Goal: Transaction & Acquisition: Purchase product/service

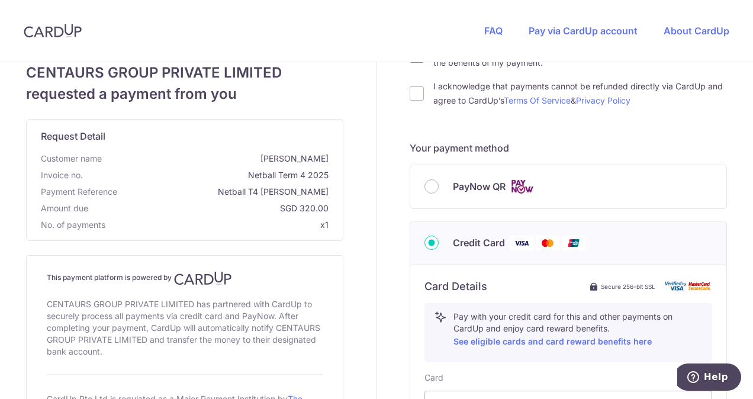
scroll to position [296, 0]
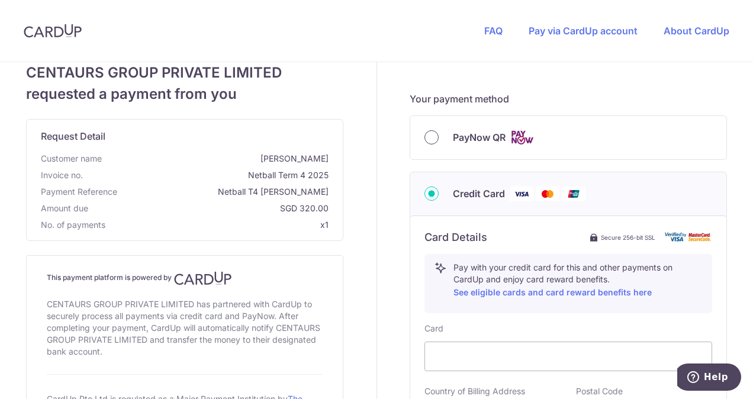
click at [428, 138] on input "PayNow QR" at bounding box center [432, 137] width 14 height 14
radio input "true"
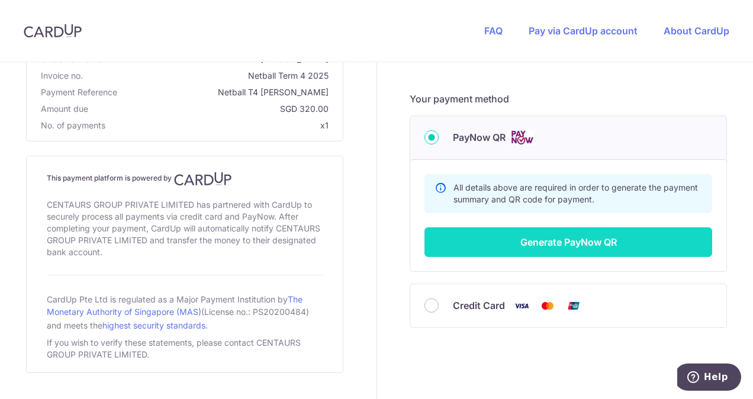
click at [589, 243] on button "Generate PayNow QR" at bounding box center [569, 242] width 288 height 30
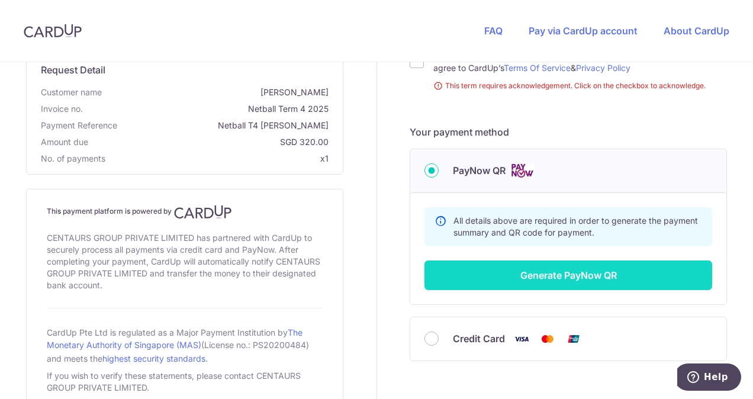
scroll to position [28, 0]
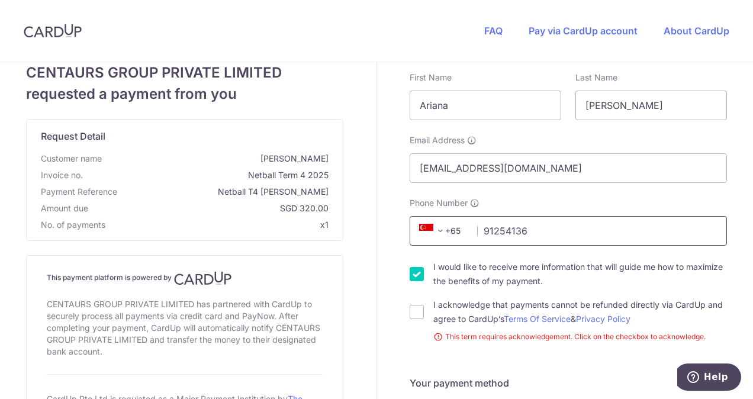
type input "91254136"
click at [413, 275] on input "I would like to receive more information that will guide me how to maximize the…" at bounding box center [417, 274] width 14 height 14
checkbox input "false"
click at [410, 314] on input "I acknowledge that payments cannot be refunded directly via CardUp and agree to…" at bounding box center [417, 312] width 14 height 14
checkbox input "true"
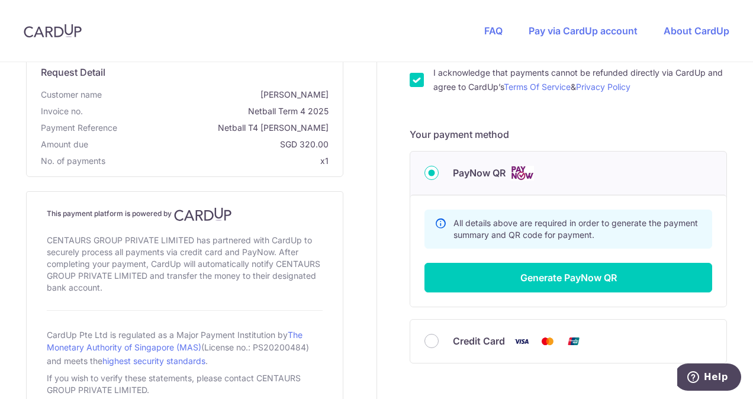
scroll to position [265, 0]
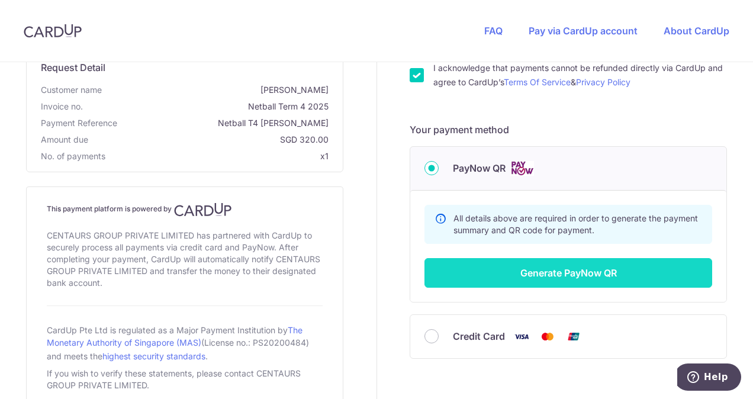
click at [563, 271] on button "Generate PayNow QR" at bounding box center [569, 273] width 288 height 30
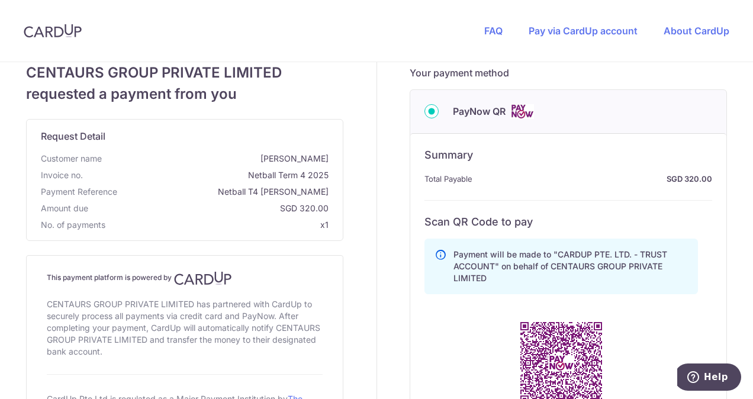
scroll to position [443, 0]
